Goal: Complete application form

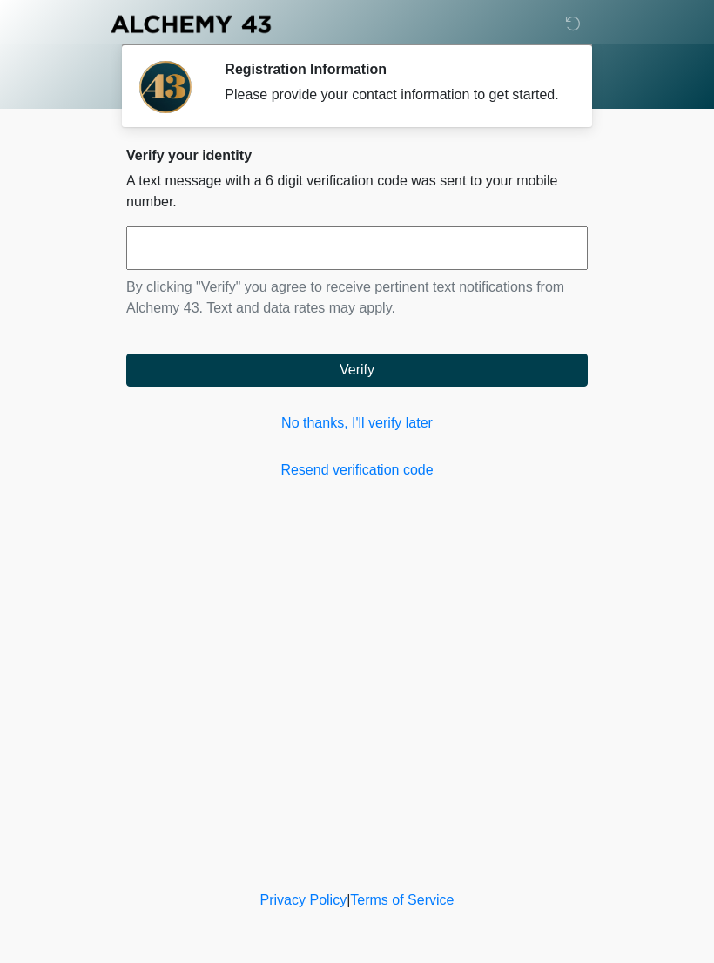
click at [474, 270] on input "text" at bounding box center [356, 248] width 461 height 44
type input "******"
click at [437, 387] on button "Verify" at bounding box center [356, 369] width 461 height 33
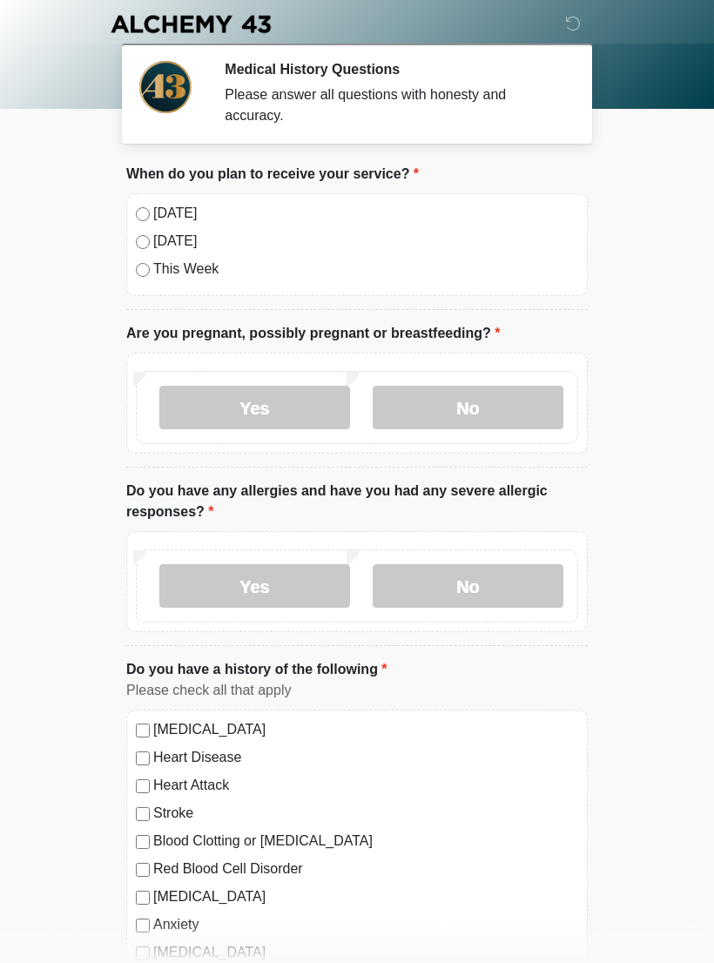
click at [154, 214] on label "[DATE]" at bounding box center [365, 213] width 425 height 21
click at [463, 410] on label "No" at bounding box center [468, 408] width 191 height 44
click at [490, 583] on label "No" at bounding box center [468, 586] width 191 height 44
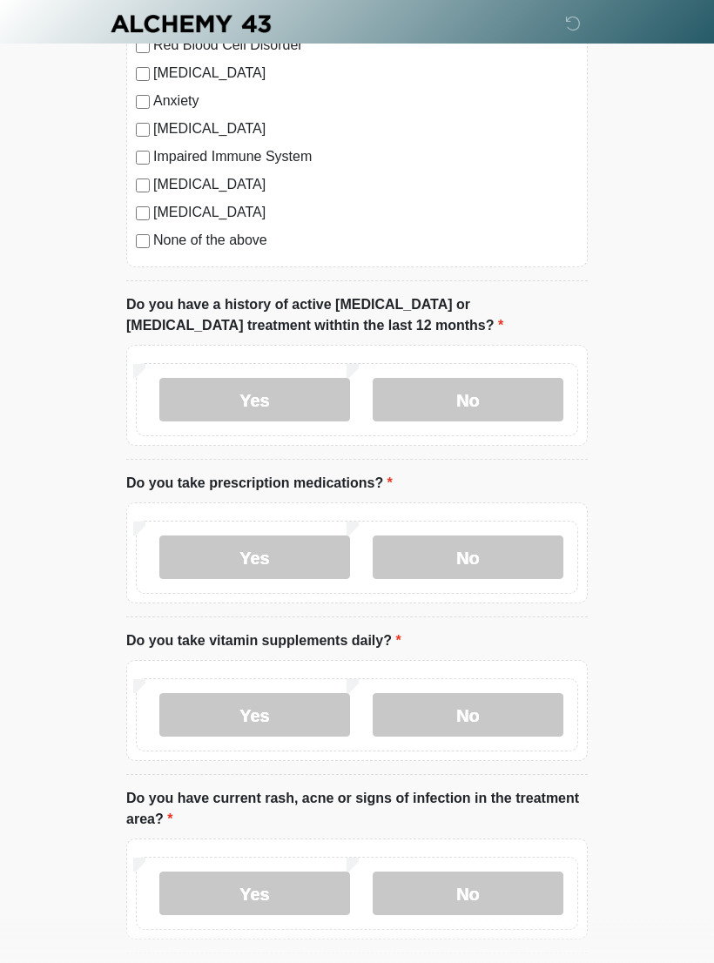
scroll to position [824, 0]
click at [494, 397] on label "No" at bounding box center [468, 400] width 191 height 44
click at [477, 551] on label "No" at bounding box center [468, 557] width 191 height 44
click at [475, 713] on label "No" at bounding box center [468, 714] width 191 height 44
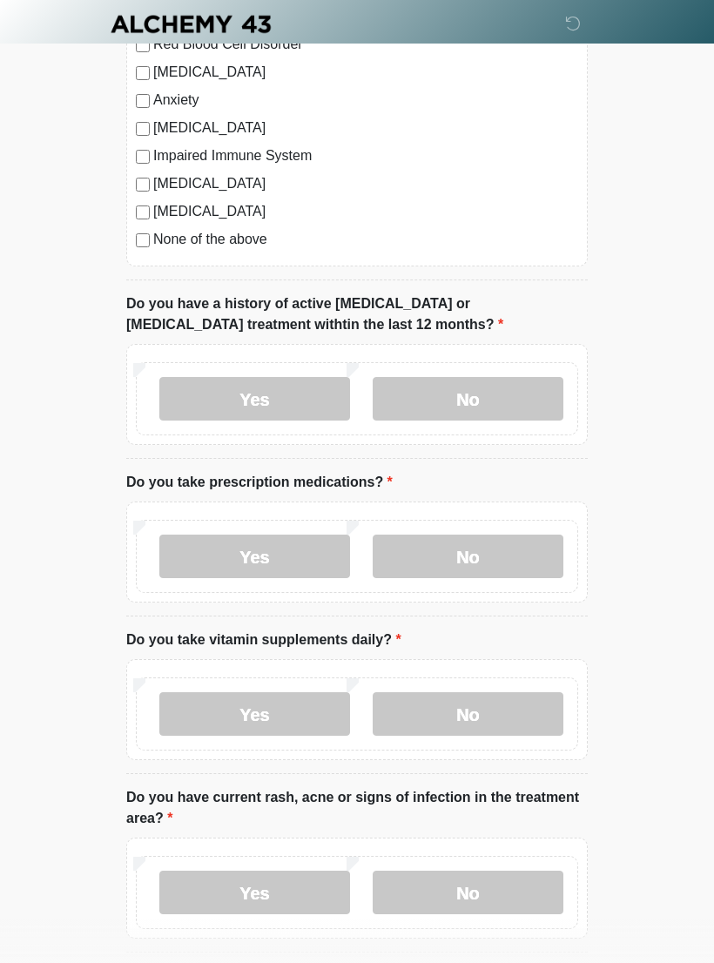
click at [465, 885] on label "No" at bounding box center [468, 893] width 191 height 44
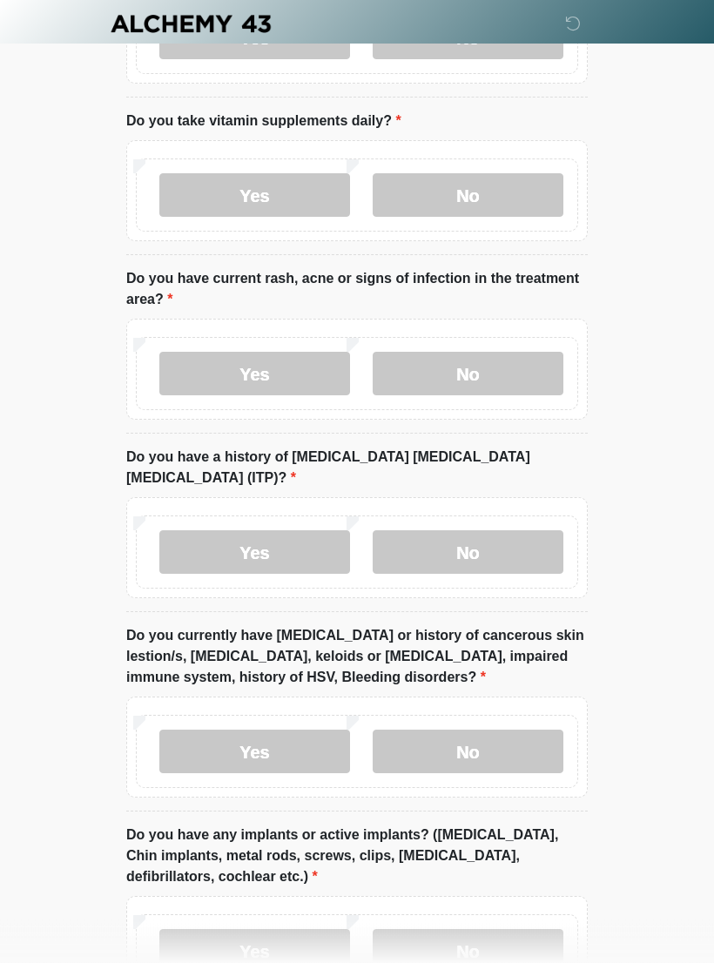
scroll to position [1428, 0]
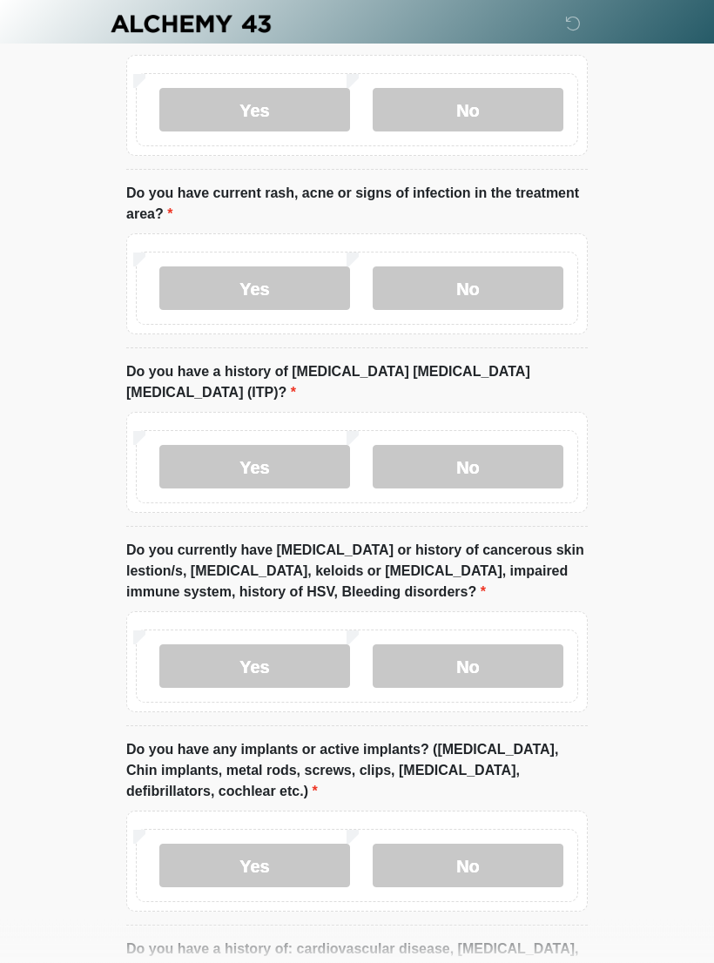
click at [468, 446] on label "No" at bounding box center [468, 468] width 191 height 44
click at [470, 647] on label "No" at bounding box center [468, 666] width 191 height 44
click at [506, 852] on label "No" at bounding box center [468, 866] width 191 height 44
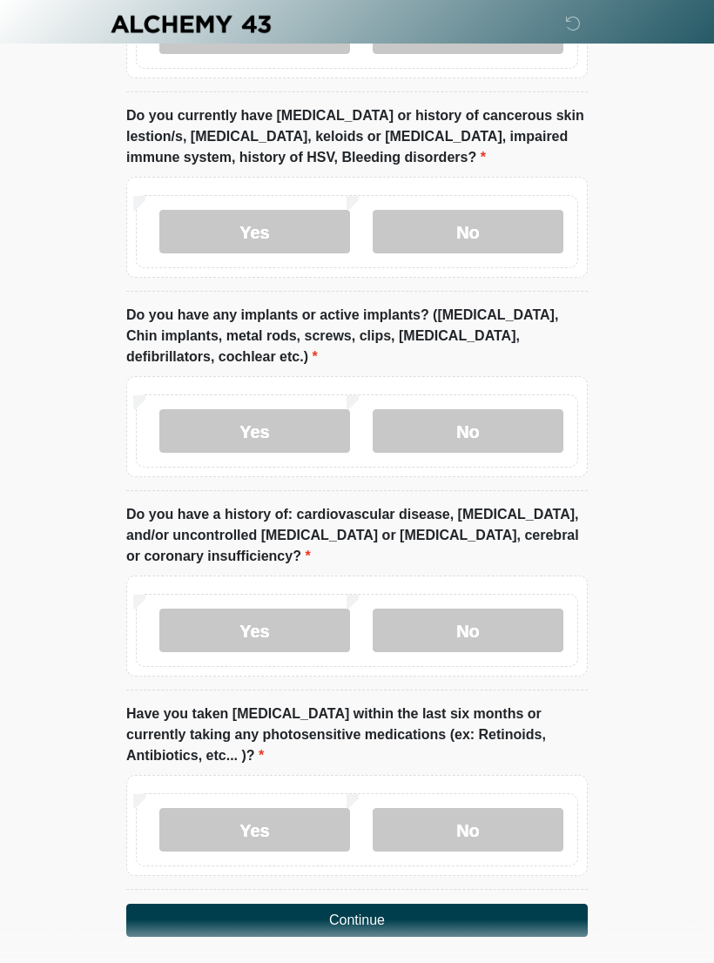
scroll to position [1862, 0]
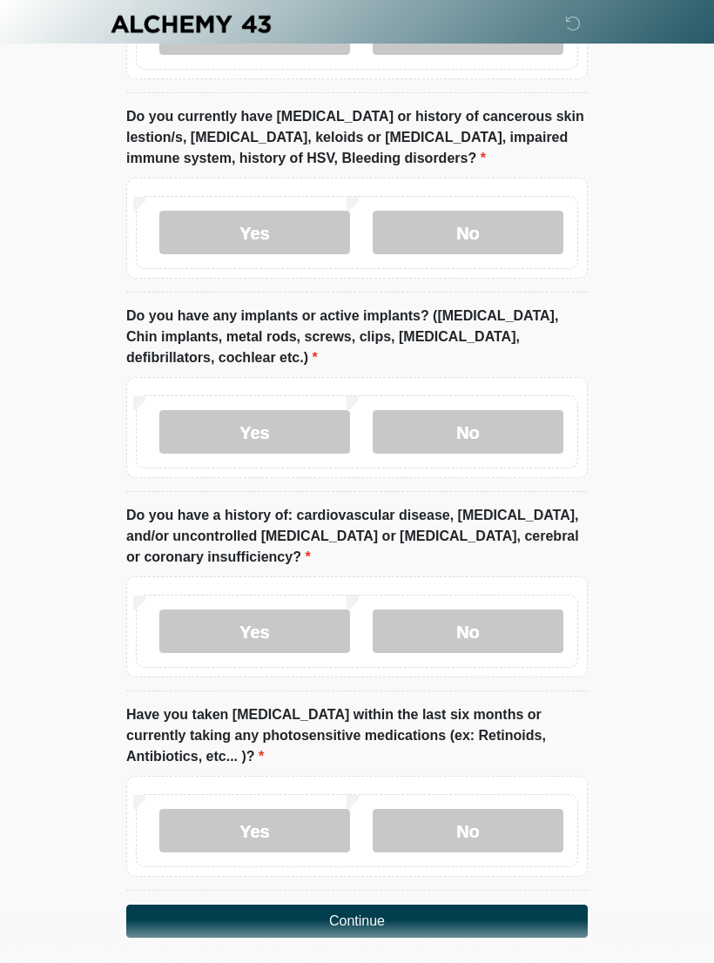
click at [508, 610] on label "No" at bounding box center [468, 631] width 191 height 44
click at [488, 809] on label "No" at bounding box center [468, 831] width 191 height 44
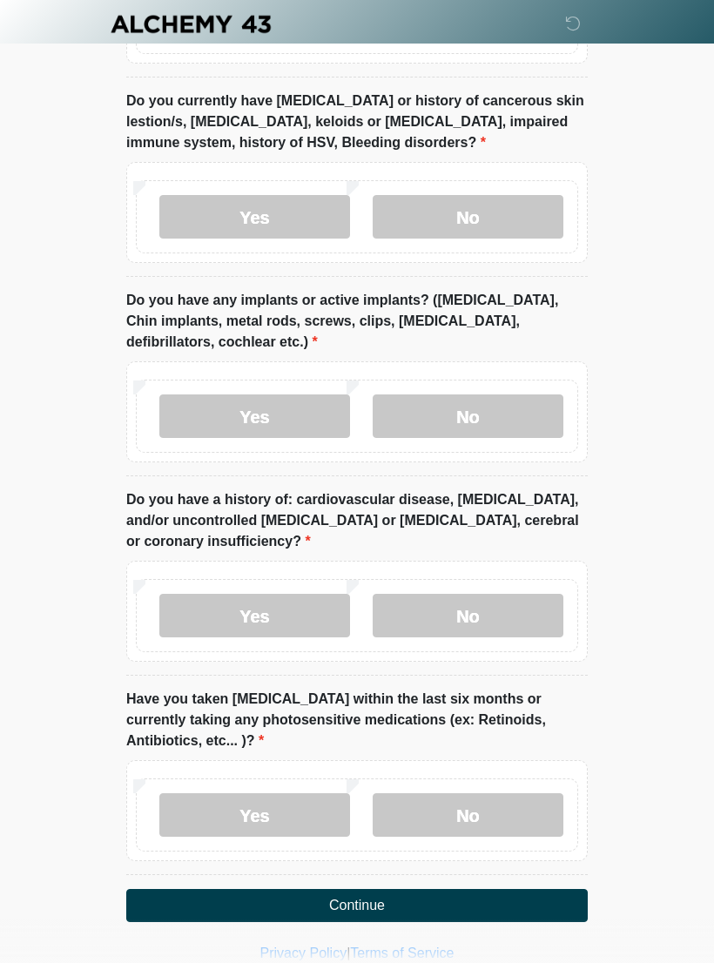
click at [489, 889] on button "Continue" at bounding box center [356, 905] width 461 height 33
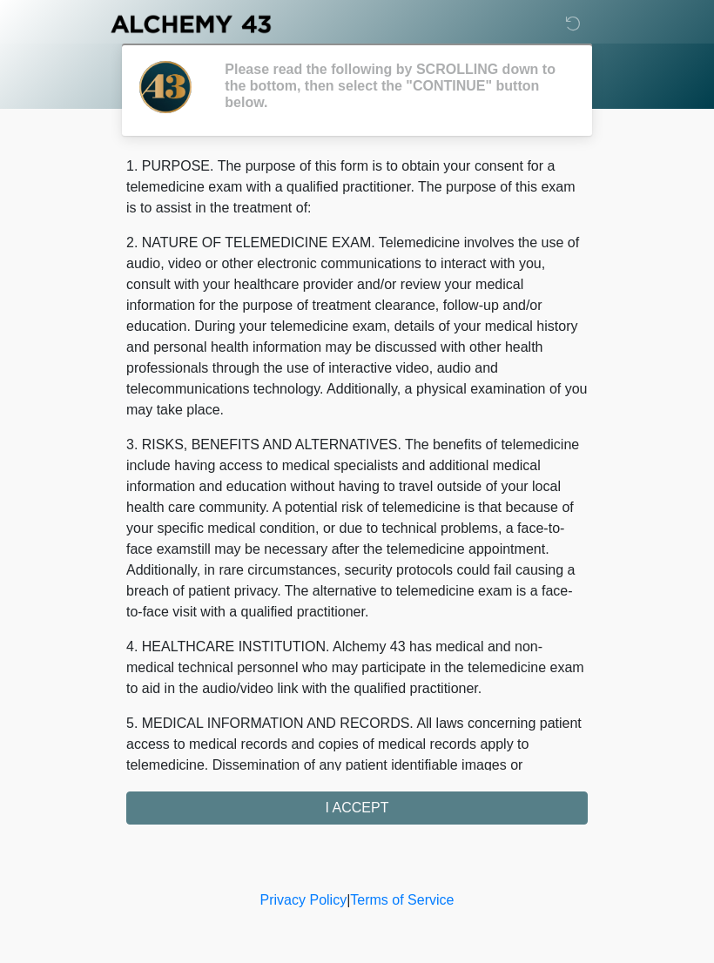
scroll to position [0, 0]
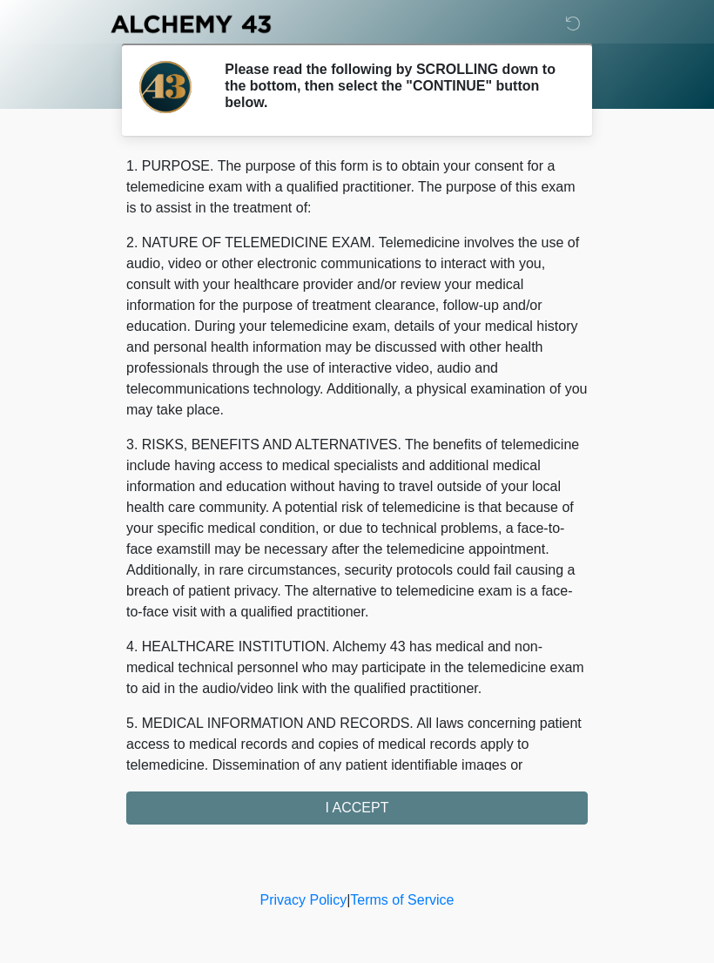
click at [544, 810] on div "1. PURPOSE. The purpose of this form is to obtain your consent for a telemedici…" at bounding box center [356, 490] width 461 height 669
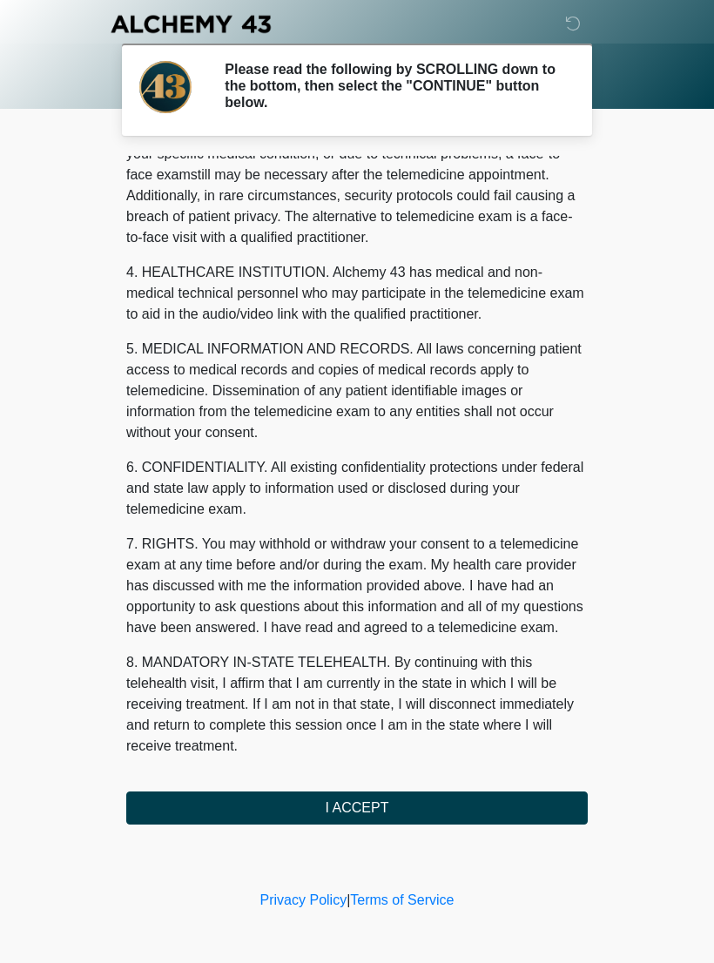
scroll to position [395, 0]
click at [398, 804] on button "I ACCEPT" at bounding box center [356, 807] width 461 height 33
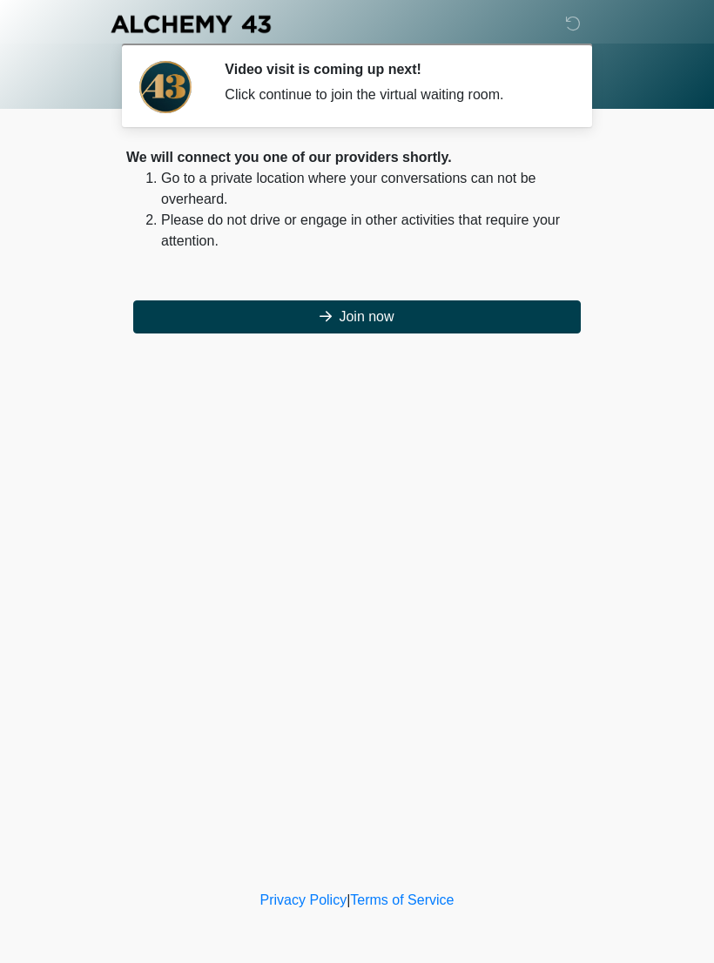
click at [381, 327] on button "Join now" at bounding box center [356, 316] width 447 height 33
